Goal: Information Seeking & Learning: Learn about a topic

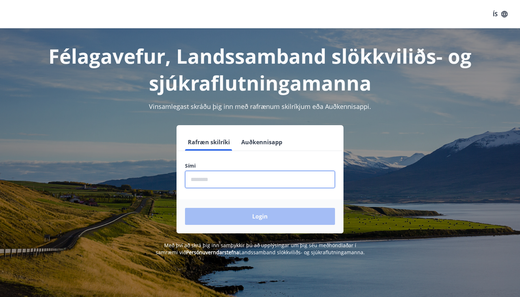
click at [232, 182] on input "phone" at bounding box center [260, 179] width 150 height 17
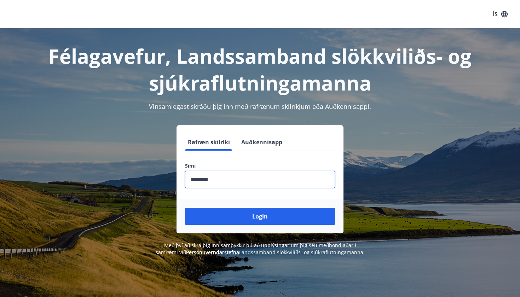
type input "********"
click at [260, 216] on button "Login" at bounding box center [260, 216] width 150 height 17
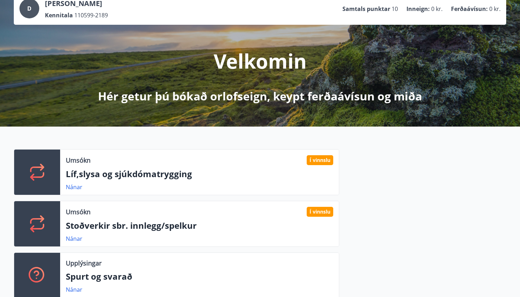
scroll to position [65, 0]
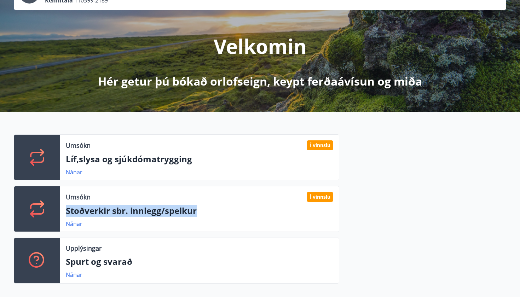
drag, startPoint x: 65, startPoint y: 210, endPoint x: 197, endPoint y: 214, distance: 131.3
click at [197, 214] on div "Umsókn Í vinnslu Stoðverkir sbr. innlegg/spelkur Nánar" at bounding box center [199, 208] width 279 height 45
click at [197, 214] on p "Stoðverkir sbr. innlegg/spelkur" at bounding box center [199, 211] width 267 height 12
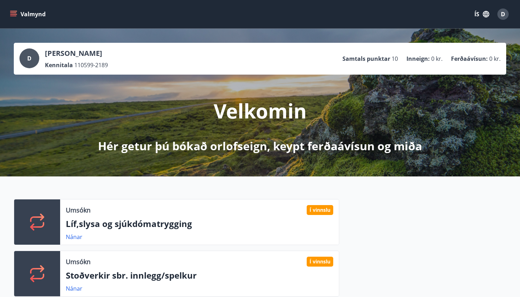
scroll to position [0, 0]
click at [14, 13] on icon "menu" at bounding box center [13, 12] width 6 height 1
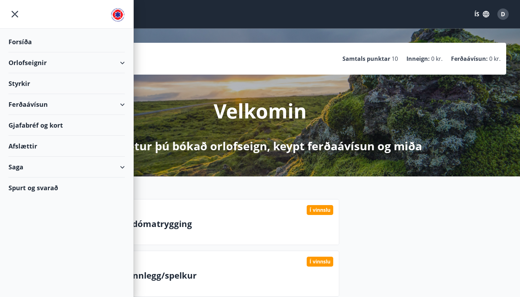
click at [35, 52] on div "Styrkir" at bounding box center [66, 41] width 116 height 21
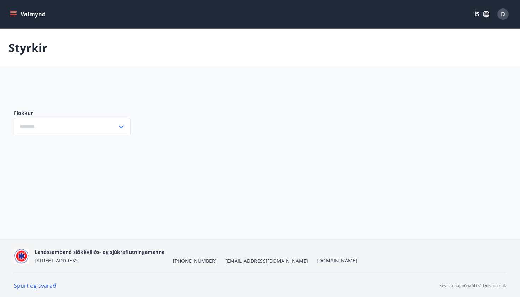
type input "***"
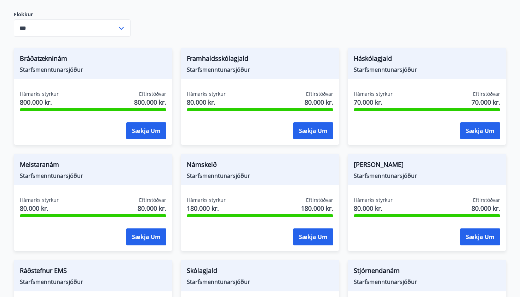
scroll to position [104, 0]
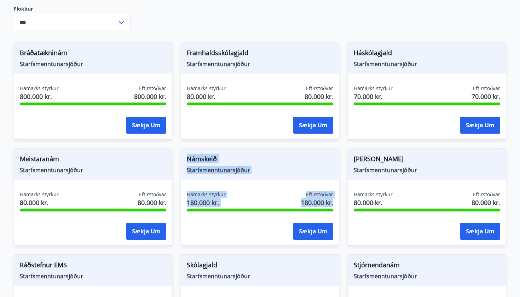
drag, startPoint x: 185, startPoint y: 158, endPoint x: 330, endPoint y: 210, distance: 154.1
click at [330, 210] on div "Námskeið Starfsmenntunarsjóður Hámarks styrkur 180.000 kr. Eftirstöðvar 180.000…" at bounding box center [260, 197] width 158 height 98
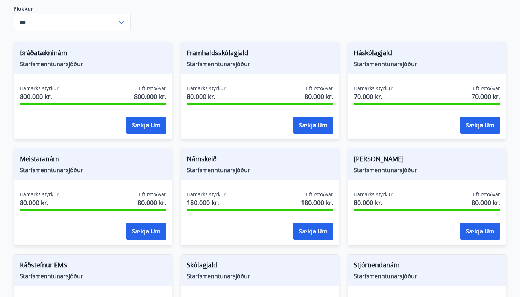
click at [340, 233] on div "Rauði haninn Starfsmenntunarsjóður Hámarks styrkur 80.000 kr. Eftirstöðvar 80.0…" at bounding box center [422, 193] width 167 height 106
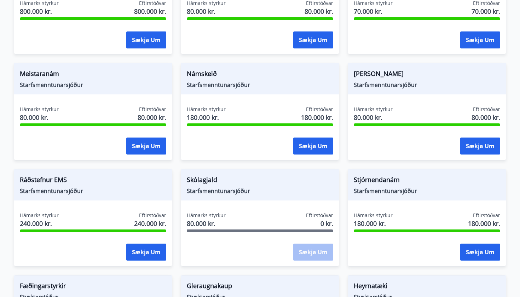
scroll to position [190, 0]
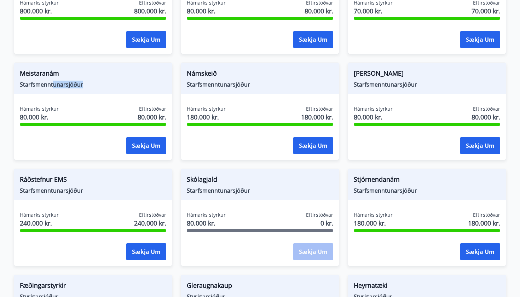
drag, startPoint x: 74, startPoint y: 97, endPoint x: 57, endPoint y: 86, distance: 20.3
click at [57, 86] on div "Meistaranám Starfsmenntunarsjóður Hámarks styrkur 80.000 kr. Eftirstöðvar 80.00…" at bounding box center [93, 112] width 158 height 98
click at [78, 70] on span "Meistaranám" at bounding box center [93, 75] width 146 height 12
click at [244, 211] on div "Skólagjald Starfsmenntunarsjóður Hámarks styrkur 80.000 kr. Eftirstöðvar 0 kr. …" at bounding box center [260, 218] width 158 height 98
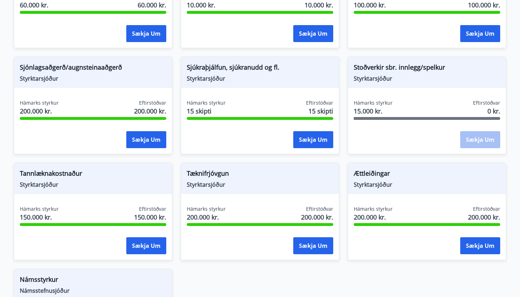
scroll to position [706, 0]
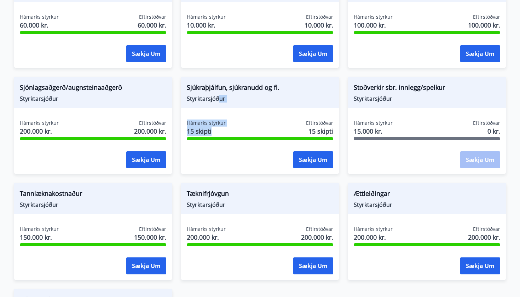
drag, startPoint x: 222, startPoint y: 99, endPoint x: 224, endPoint y: 128, distance: 29.4
click at [224, 128] on div "Sjúkraþjálfun, sjúkranudd og fl. Styrktarsjóður Hámarks styrkur 15 skipti Eftir…" at bounding box center [260, 126] width 158 height 98
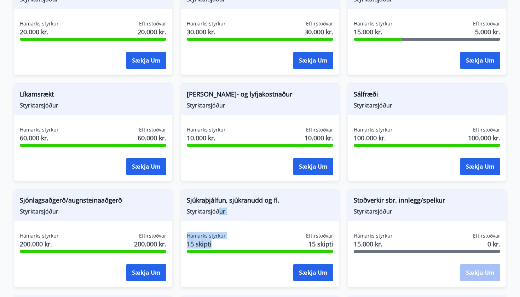
scroll to position [593, 0]
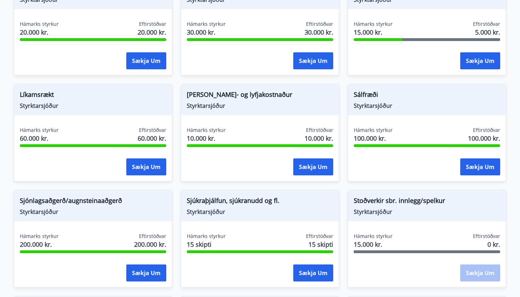
click at [244, 190] on div "Sjúkraþjálfun, sjúkranudd og fl. Styrktarsjóður Hámarks styrkur 15 skipti Eftir…" at bounding box center [260, 239] width 158 height 98
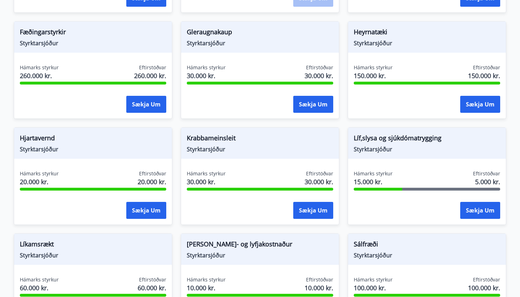
scroll to position [443, 0]
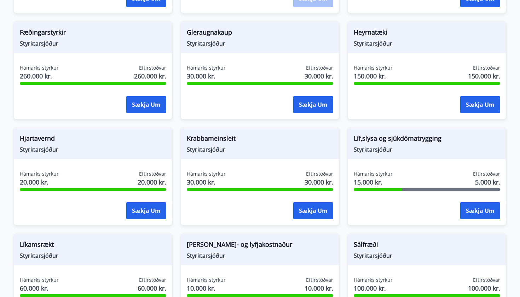
click at [73, 182] on div "Hámarks styrkur 20.000 kr. Eftirstöðvar 20.000 kr." at bounding box center [93, 180] width 146 height 18
drag, startPoint x: 235, startPoint y: 206, endPoint x: 192, endPoint y: 206, distance: 42.8
click at [192, 206] on div "Sækja um" at bounding box center [260, 211] width 146 height 18
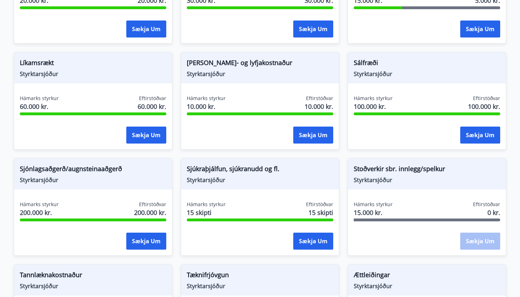
scroll to position [630, 0]
